Goal: Transaction & Acquisition: Book appointment/travel/reservation

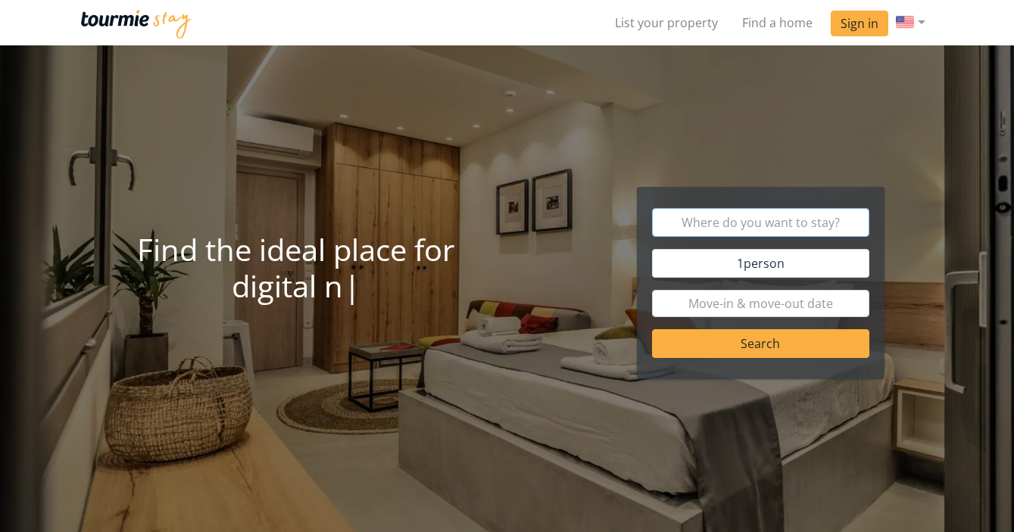
click at [766, 217] on input "text" at bounding box center [760, 222] width 217 height 29
type input "Lesbos"
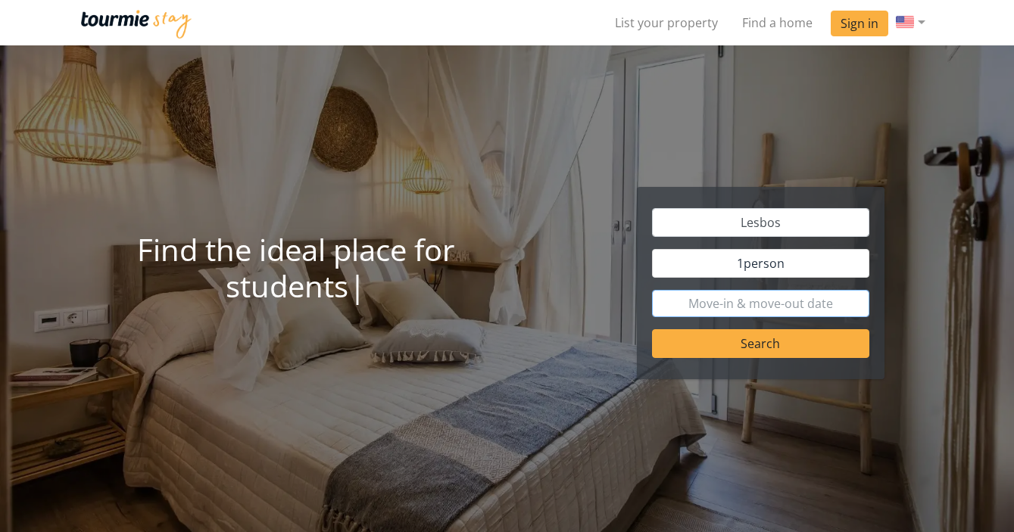
click at [752, 314] on input "text" at bounding box center [760, 303] width 217 height 27
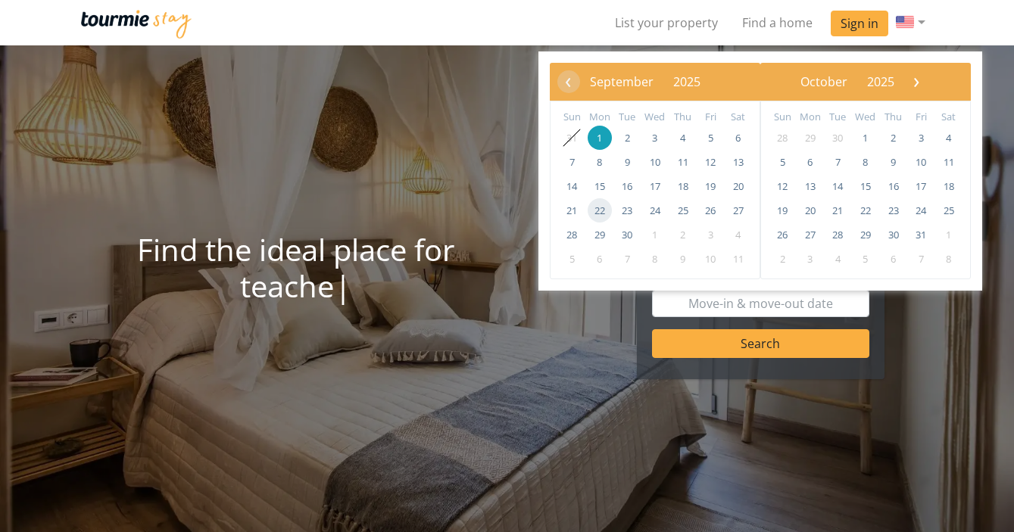
click at [597, 206] on span "22" at bounding box center [599, 210] width 24 height 24
click at [622, 208] on span "23" at bounding box center [627, 210] width 24 height 24
type input "[DATE] - [DATE]"
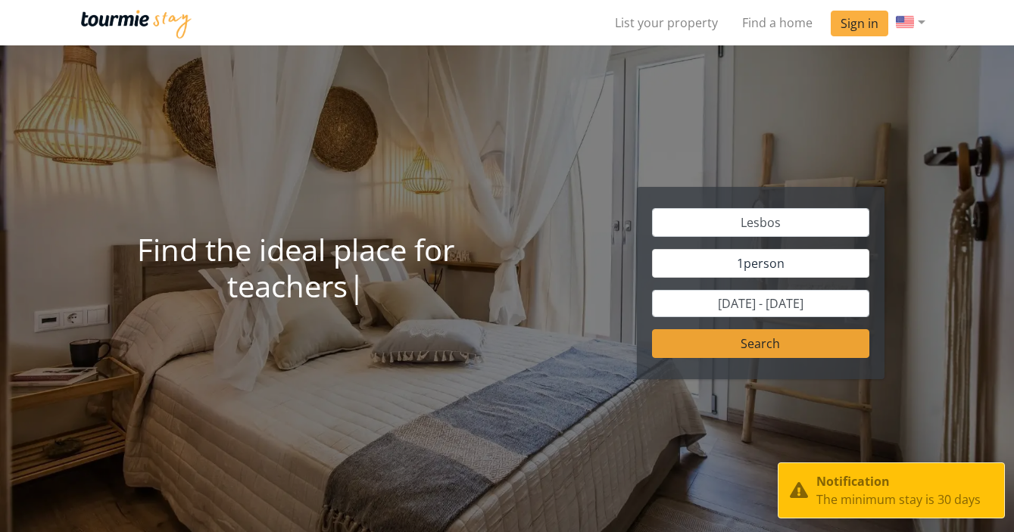
click at [745, 344] on button "Search" at bounding box center [760, 343] width 217 height 29
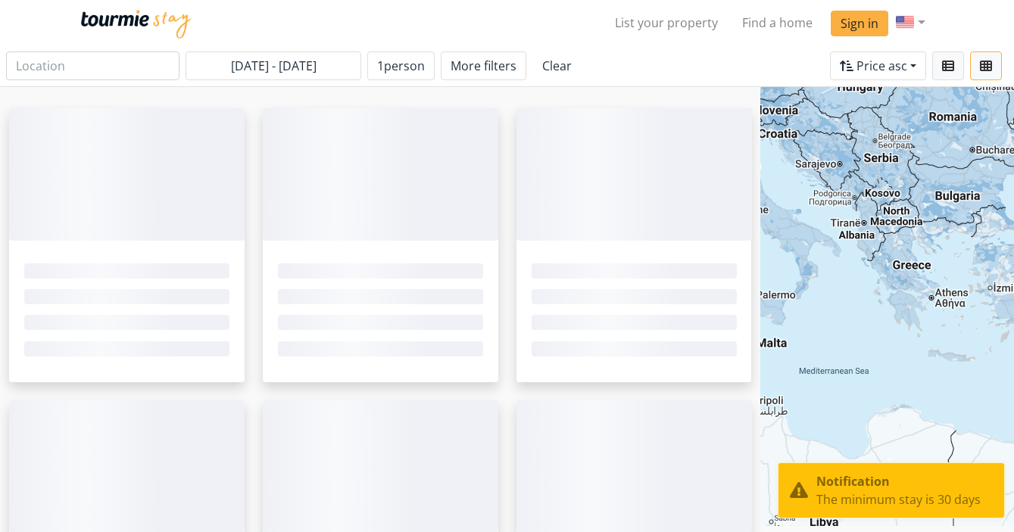
type input "Lesbos"
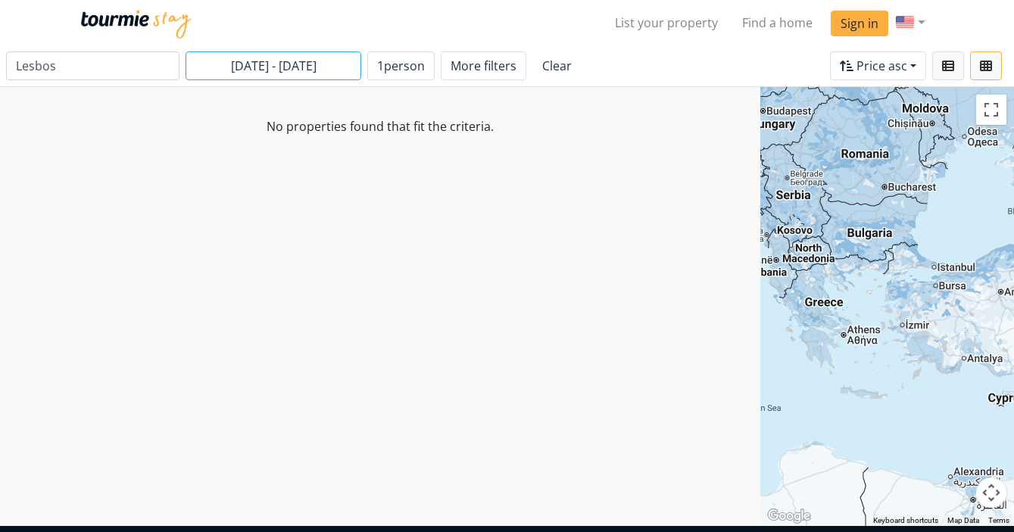
click at [241, 64] on input "[DATE] - [DATE]" at bounding box center [273, 65] width 176 height 29
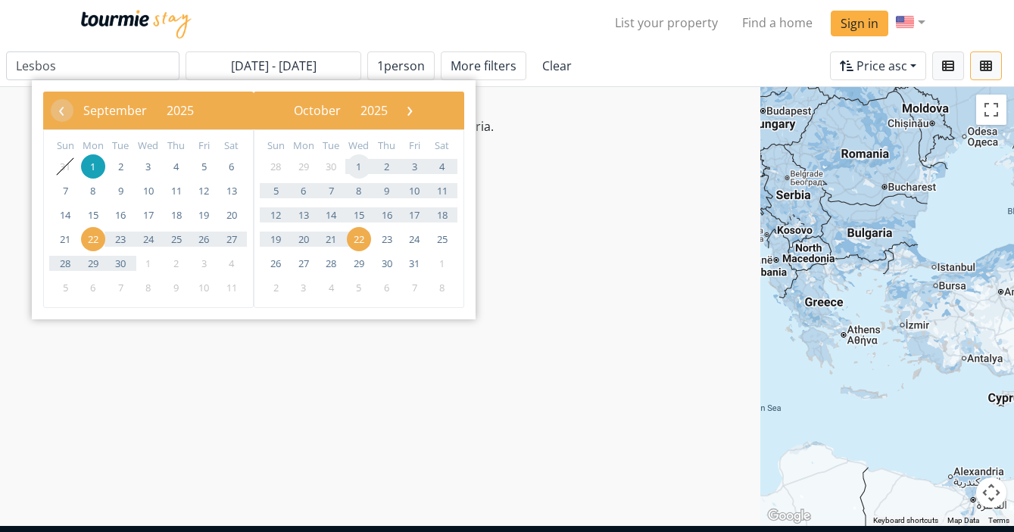
click at [354, 161] on span "1" at bounding box center [359, 166] width 24 height 24
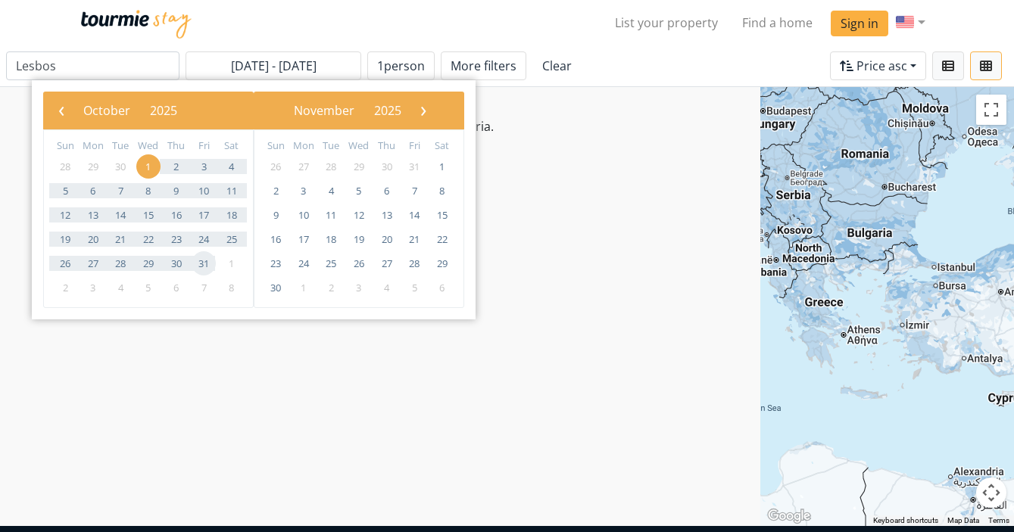
click at [202, 261] on span "31" at bounding box center [204, 263] width 24 height 24
type input "[DATE] - [DATE]"
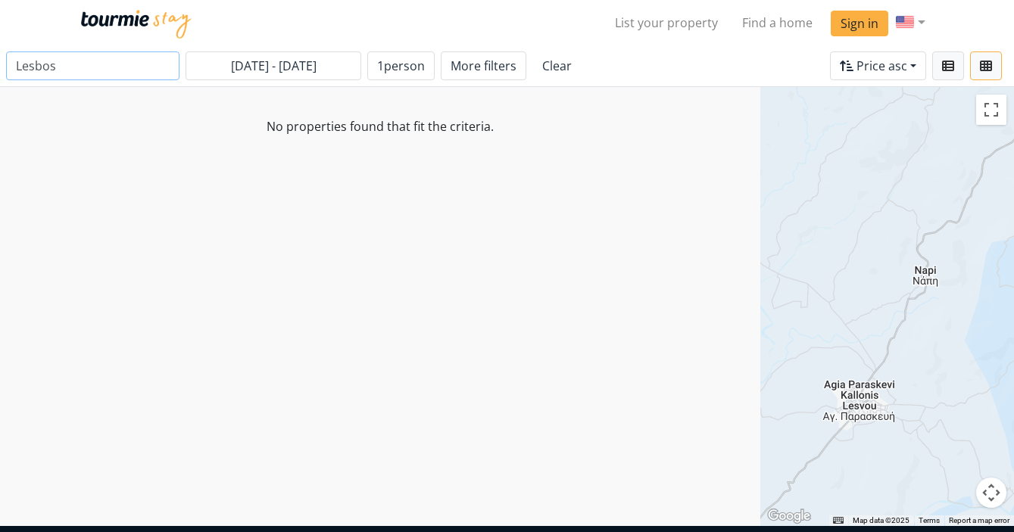
click at [142, 55] on input "Lesbos" at bounding box center [92, 65] width 173 height 29
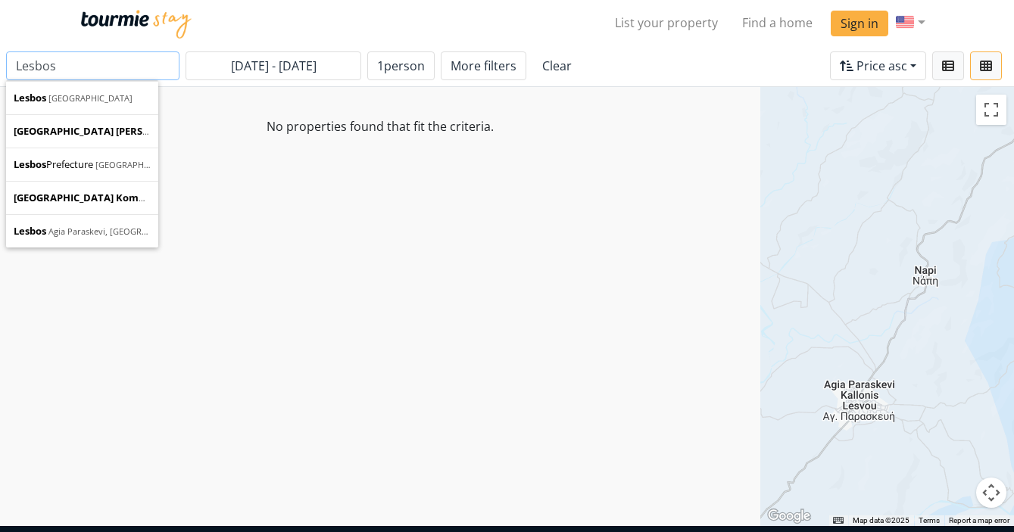
click at [142, 55] on input "Lesbos" at bounding box center [92, 65] width 173 height 29
type input "[GEOGRAPHIC_DATA]"
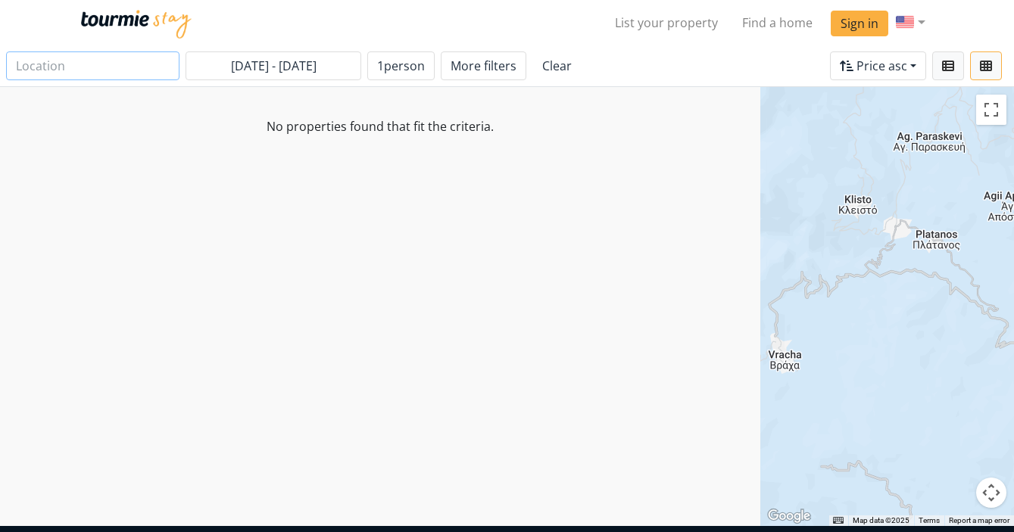
click at [126, 58] on input "text" at bounding box center [92, 65] width 173 height 29
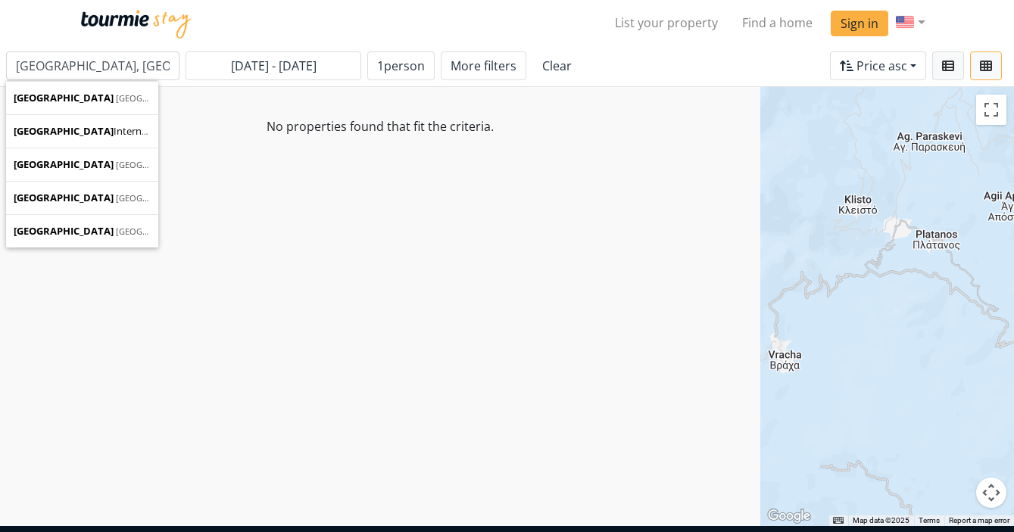
type input "[GEOGRAPHIC_DATA]"
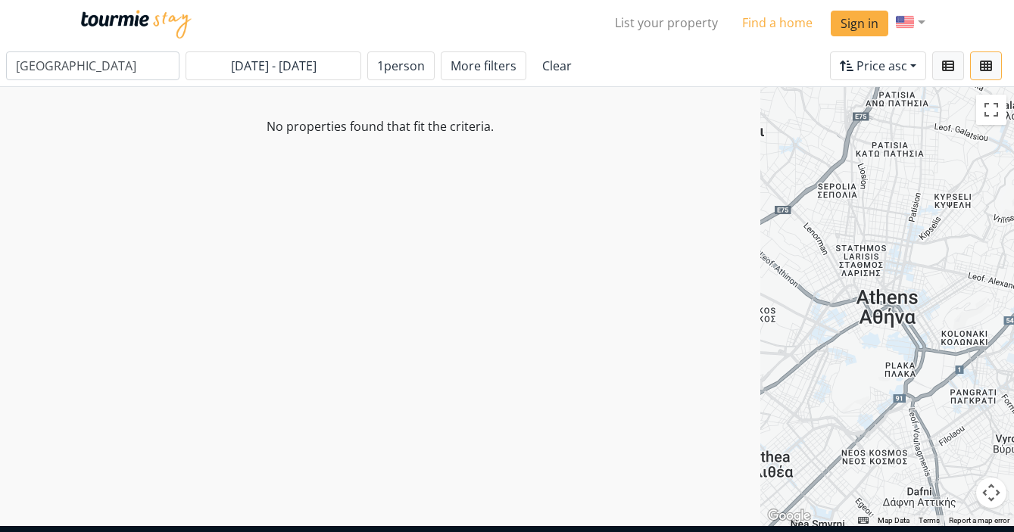
click at [800, 20] on link "Find a home" at bounding box center [777, 23] width 95 height 30
click at [544, 67] on link "Clear" at bounding box center [556, 65] width 49 height 29
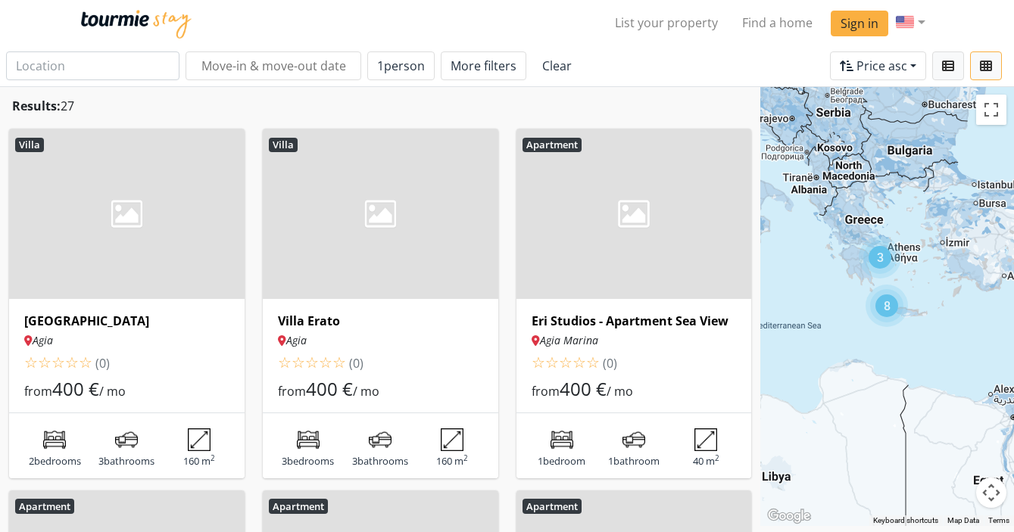
click at [880, 259] on div "3" at bounding box center [879, 257] width 23 height 23
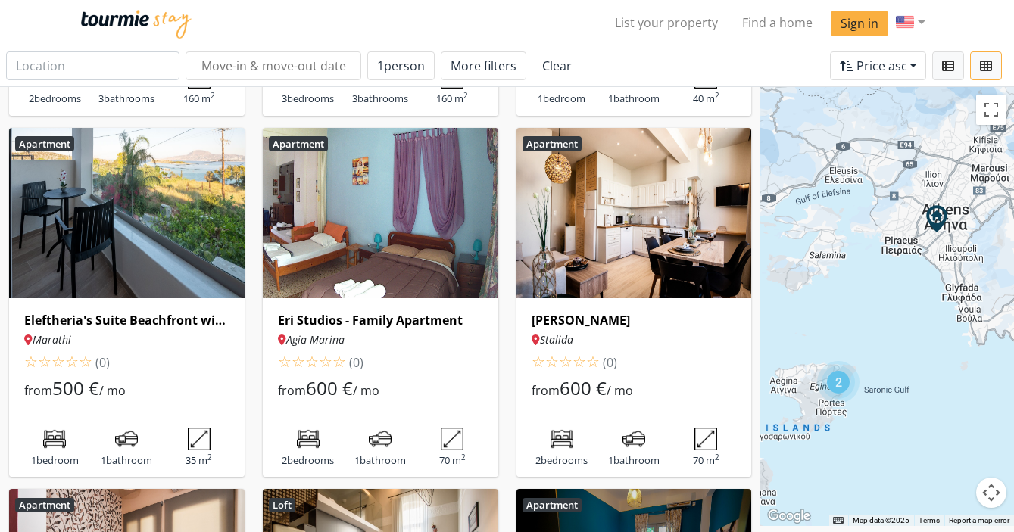
scroll to position [388, 0]
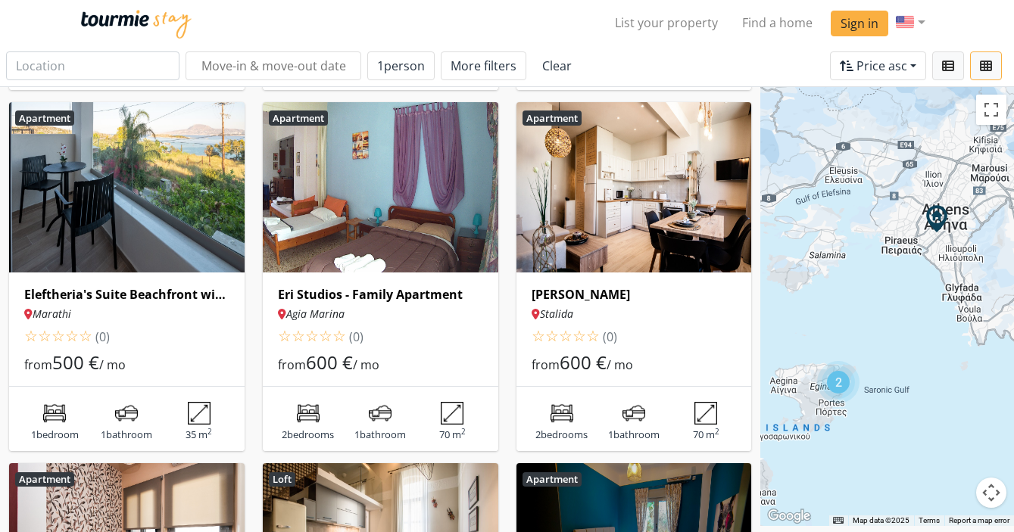
click at [952, 232] on div "D16 Athens Apartment - Urban Accommodation | Petralona Station" at bounding box center [950, 232] width 54 height 54
click at [911, 217] on div "2" at bounding box center [887, 306] width 254 height 439
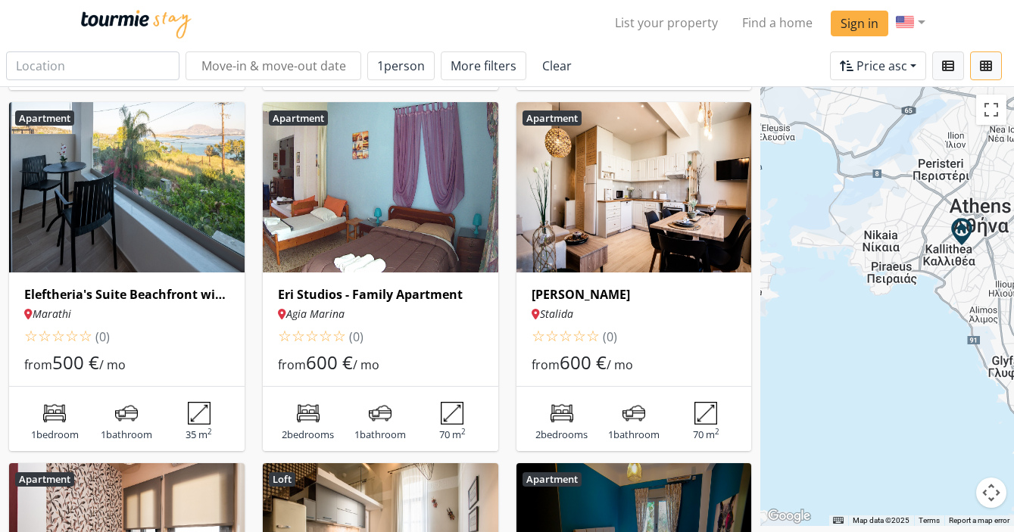
click at [911, 217] on div "2" at bounding box center [887, 306] width 254 height 439
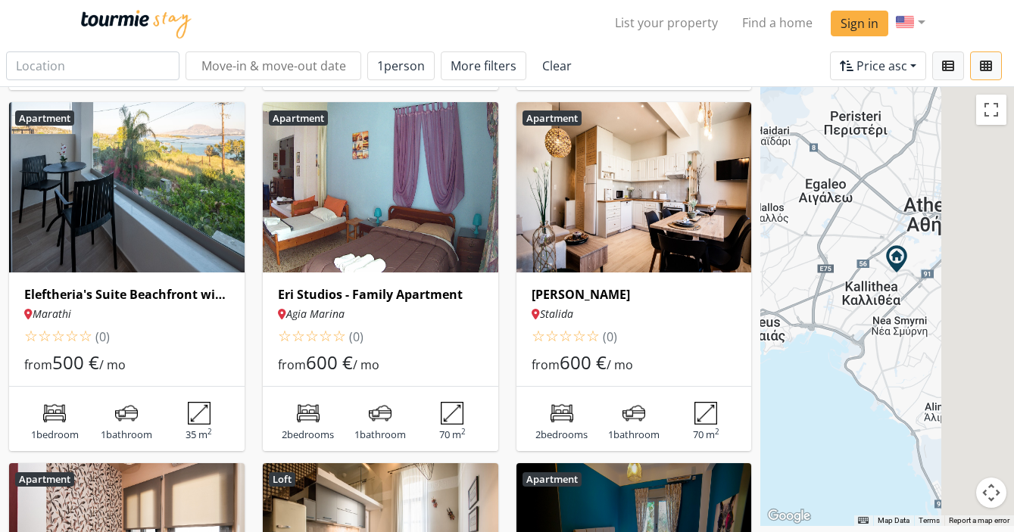
drag, startPoint x: 949, startPoint y: 226, endPoint x: 774, endPoint y: 221, distance: 174.2
click at [774, 221] on div at bounding box center [887, 306] width 254 height 439
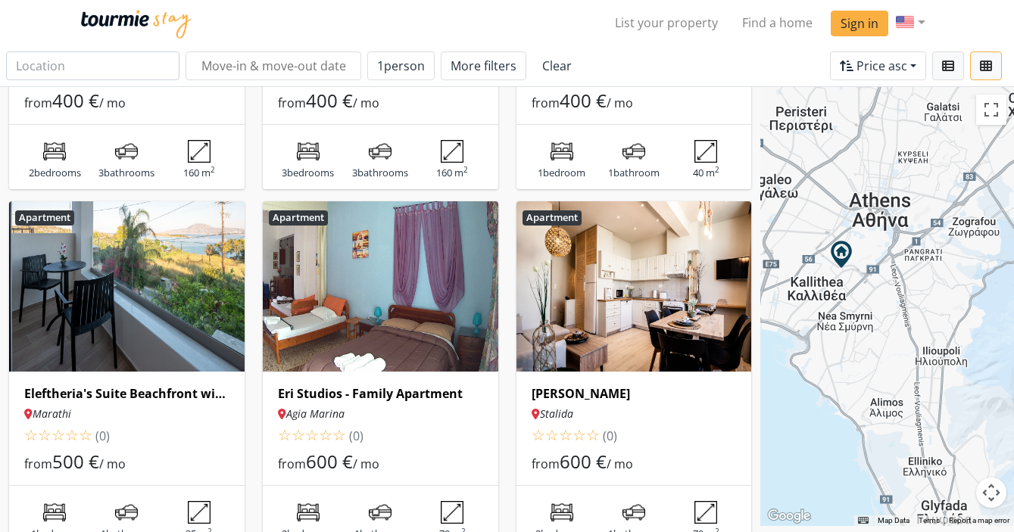
scroll to position [267, 0]
